Goal: Find specific page/section: Find specific page/section

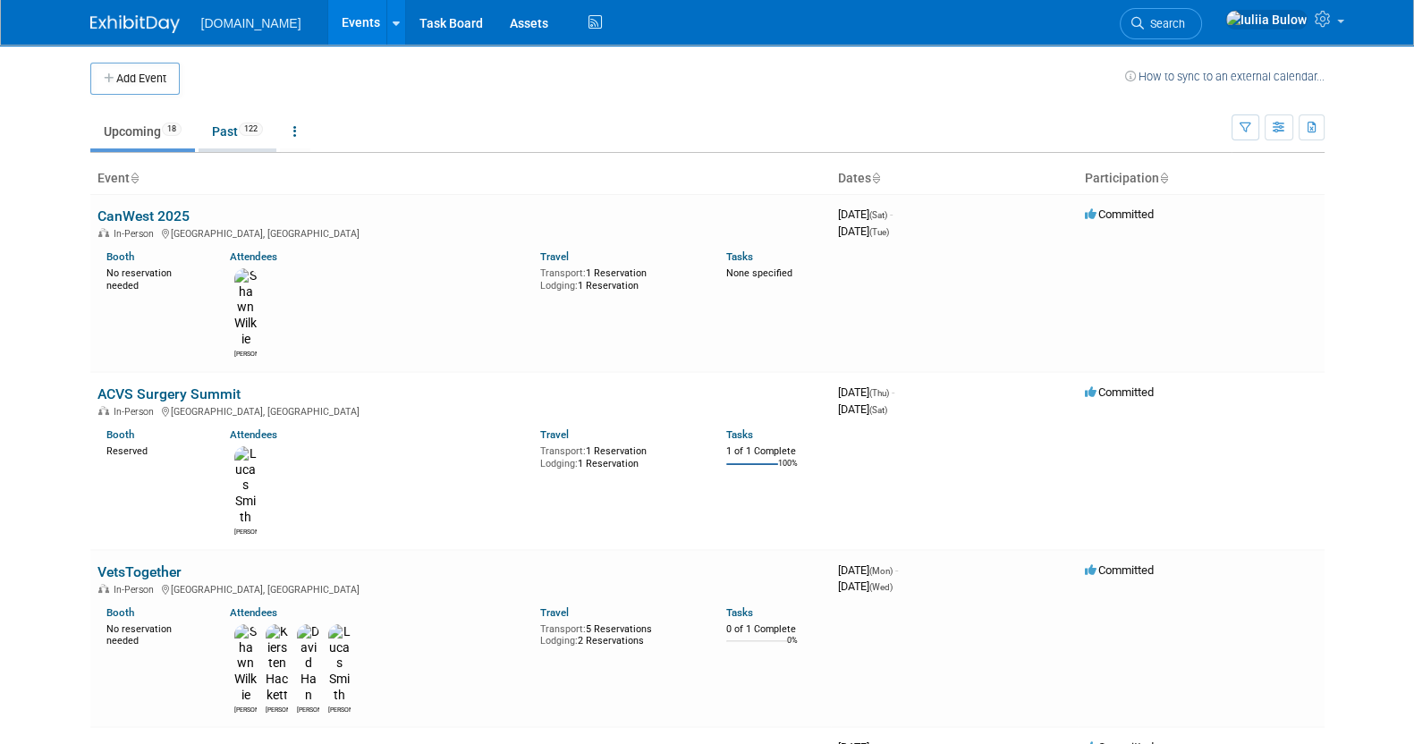
click at [230, 115] on link "Past 122" at bounding box center [238, 132] width 78 height 34
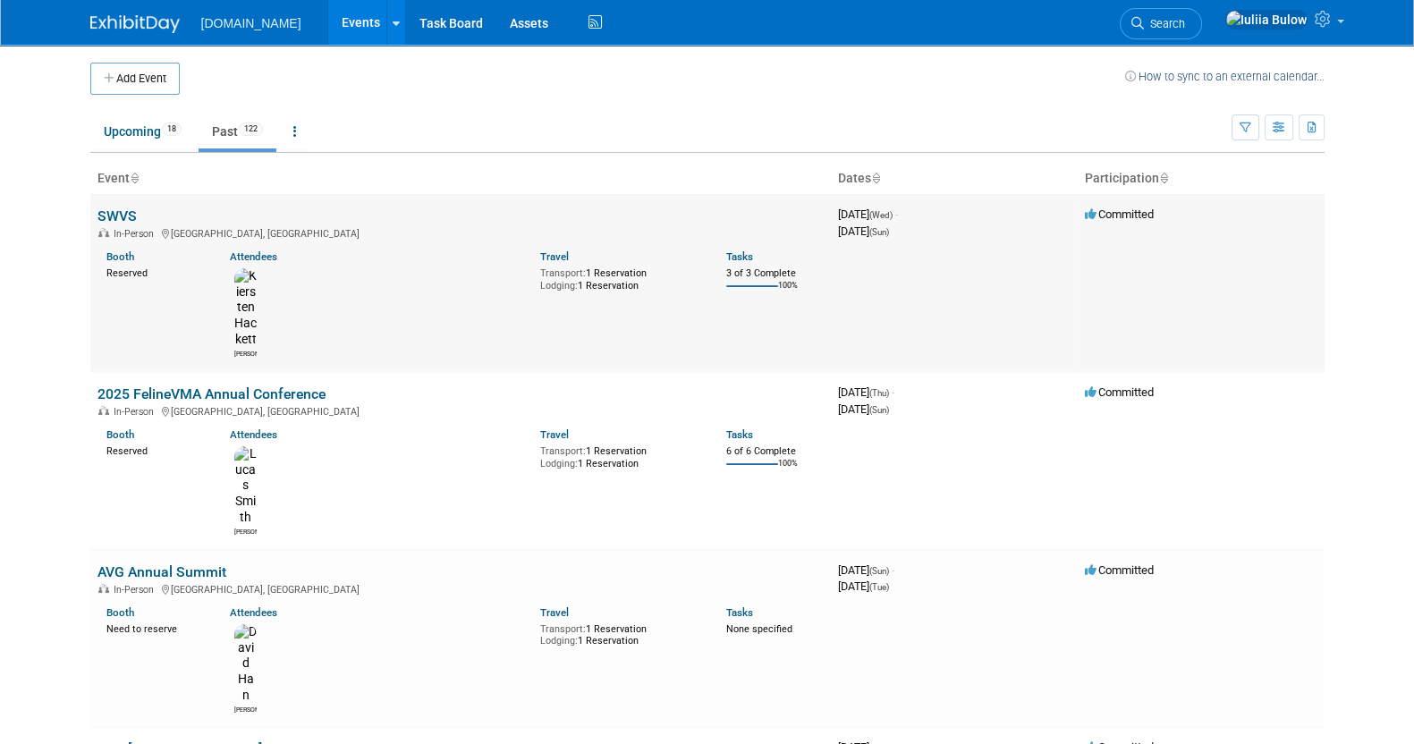
click at [111, 213] on link "SWVS" at bounding box center [117, 216] width 39 height 17
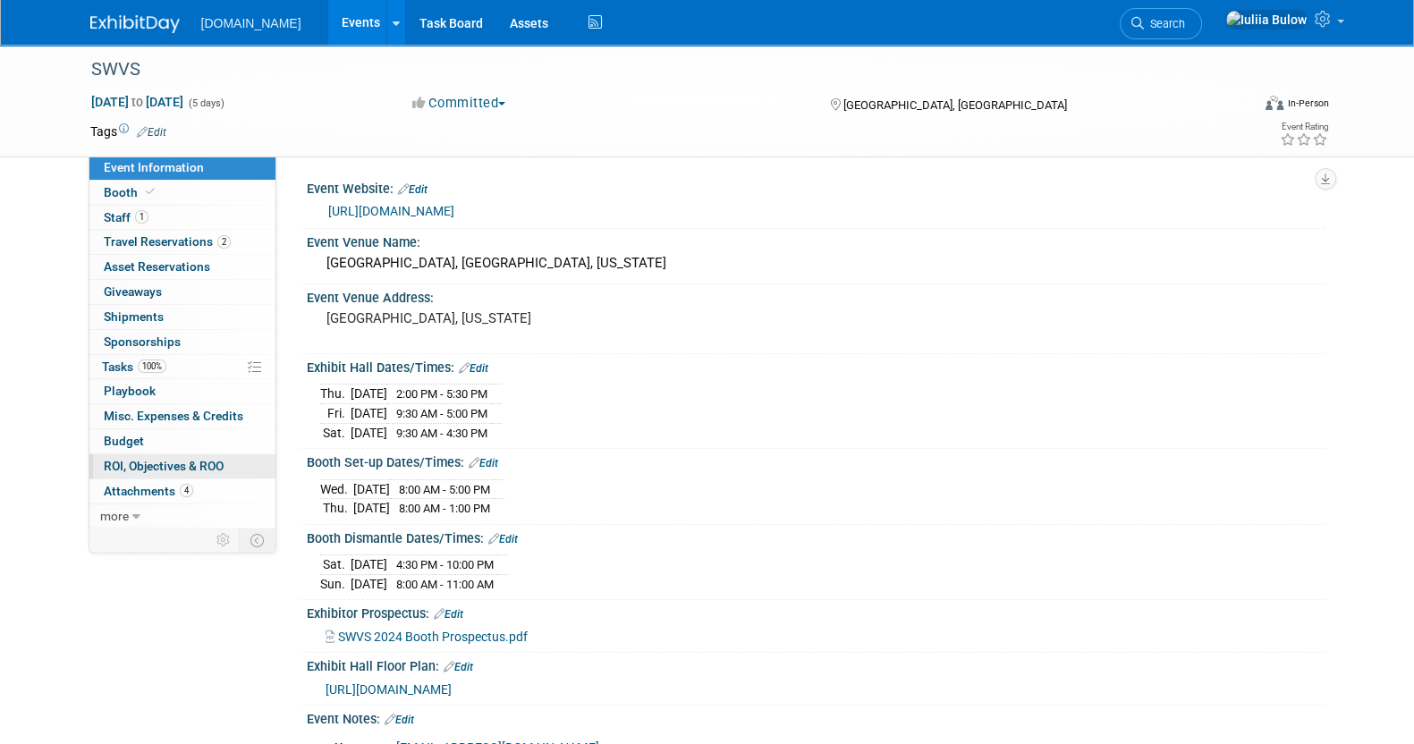
click at [190, 467] on span "ROI, Objectives & ROO 0" at bounding box center [164, 466] width 120 height 14
